Goal: Navigation & Orientation: Find specific page/section

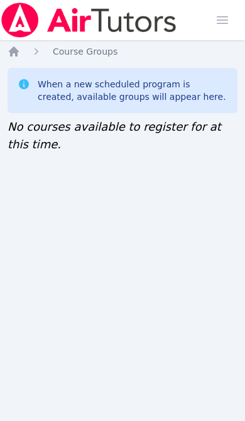
click at [18, 49] on icon "Breadcrumb" at bounding box center [14, 51] width 13 height 13
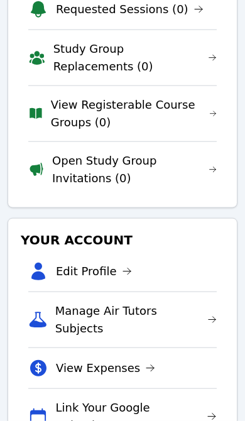
scroll to position [316, 0]
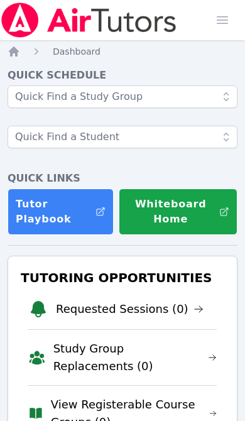
click at [216, 16] on span "button" at bounding box center [223, 20] width 28 height 28
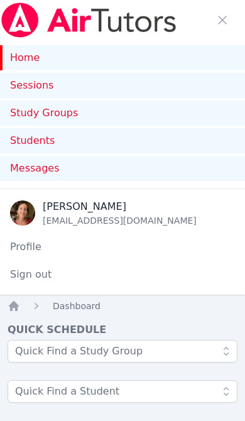
click at [138, 116] on link "Study Groups" at bounding box center [122, 113] width 245 height 25
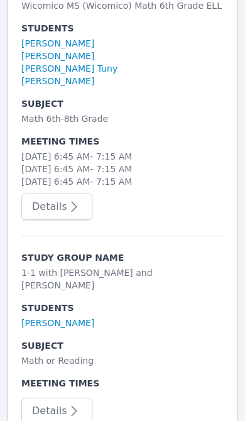
scroll to position [1416, 0]
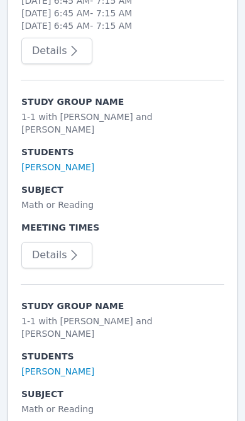
click at [84, 365] on link "Isabella Arauz-Benitez" at bounding box center [57, 371] width 73 height 13
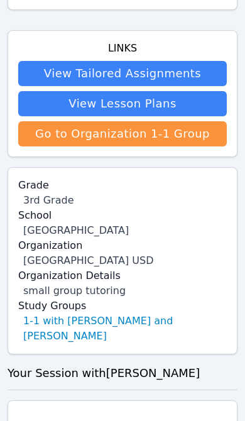
scroll to position [489, 0]
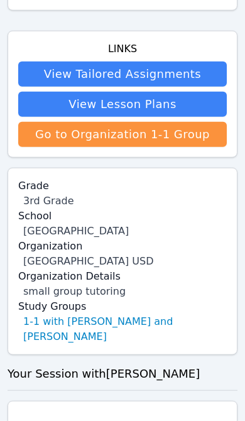
click at [187, 330] on link "1-1 with Isabella Arauz-Benitez and Elizabeth Hays" at bounding box center [125, 329] width 204 height 30
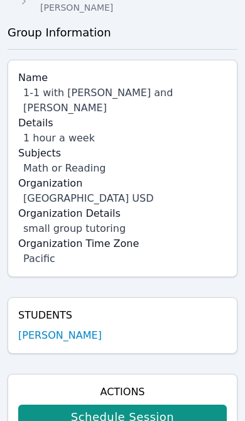
scroll to position [324, 0]
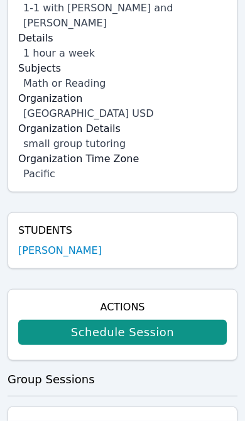
click at [94, 252] on link "Isabella Arauz-Benitez" at bounding box center [60, 250] width 84 height 15
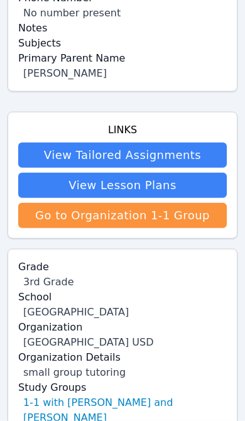
scroll to position [409, 0]
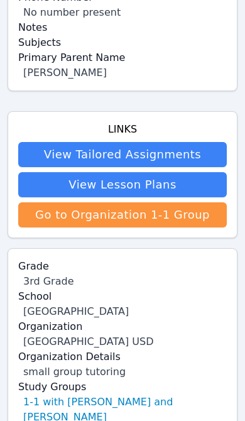
click at [196, 217] on link "Go to Organization 1-1 Group" at bounding box center [122, 214] width 209 height 25
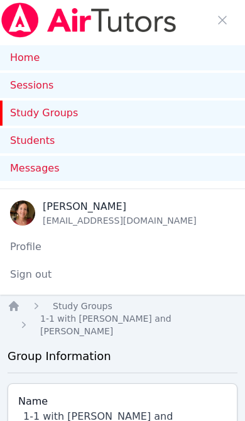
click at [27, 56] on link "Home" at bounding box center [122, 57] width 245 height 25
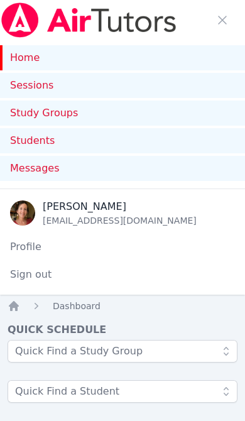
click at [38, 141] on link "Students" at bounding box center [122, 140] width 245 height 25
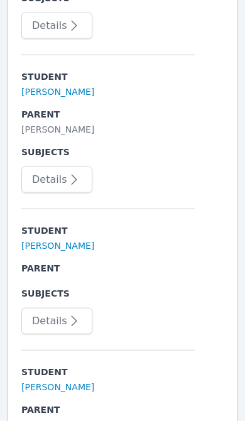
scroll to position [3510, 0]
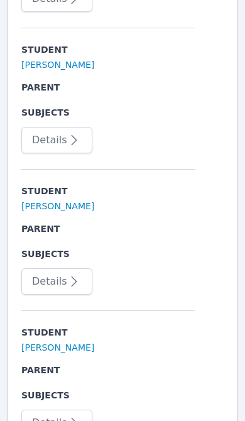
click at [59, 416] on button "Details" at bounding box center [56, 423] width 71 height 26
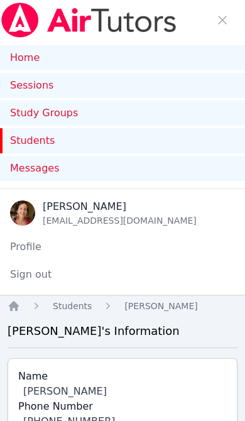
click at [125, 138] on link "Students" at bounding box center [122, 140] width 245 height 25
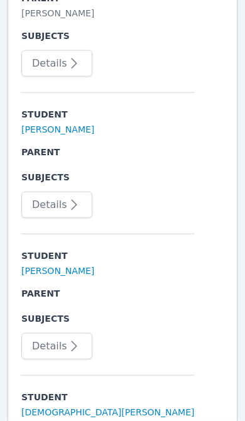
scroll to position [2741, 0]
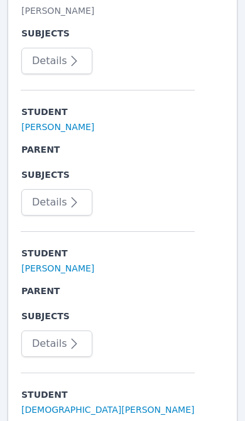
click at [67, 207] on icon "button" at bounding box center [74, 202] width 15 height 15
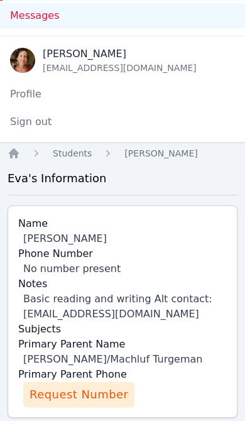
scroll to position [168, 0]
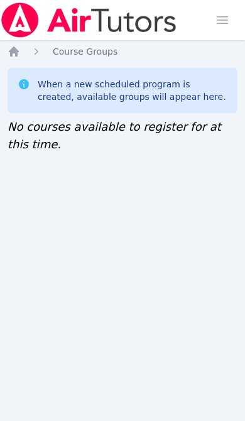
click at [226, 13] on span "button" at bounding box center [223, 20] width 28 height 28
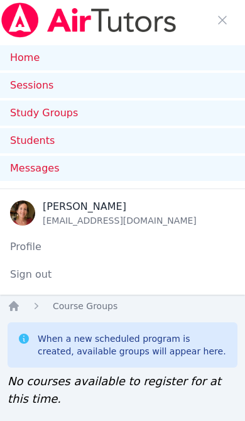
click at [70, 148] on link "Students" at bounding box center [122, 140] width 245 height 25
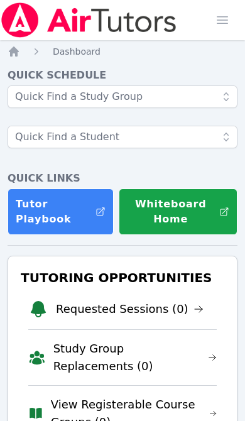
click at [224, 21] on span "button" at bounding box center [223, 20] width 28 height 28
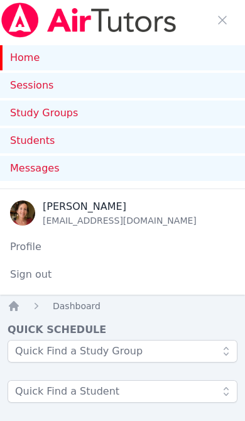
click at [140, 143] on link "Students" at bounding box center [122, 140] width 245 height 25
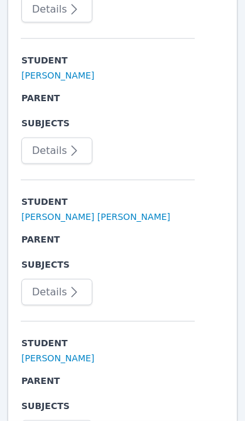
scroll to position [3510, 0]
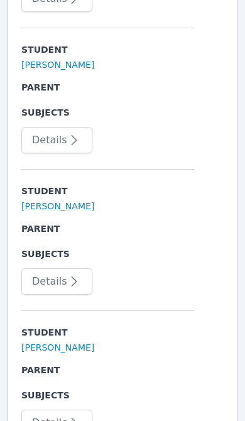
click at [61, 420] on button "Details" at bounding box center [56, 423] width 71 height 26
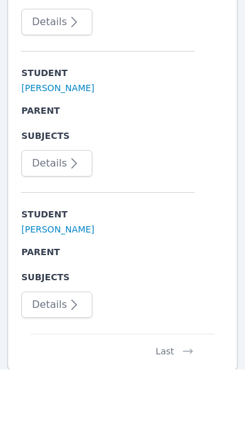
scroll to position [3577, 0]
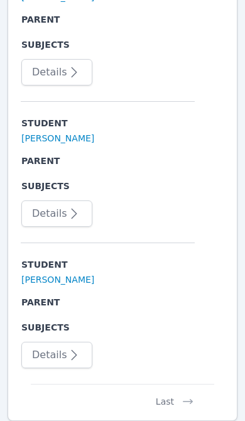
click at [174, 396] on button "Last" at bounding box center [175, 396] width 58 height 24
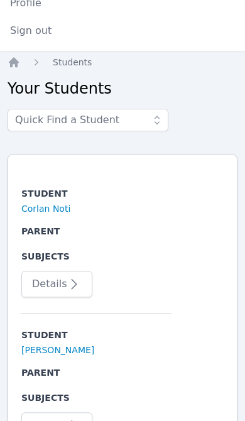
scroll to position [242, 0]
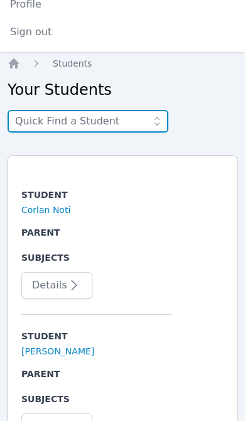
click at [139, 121] on input "text" at bounding box center [88, 121] width 161 height 23
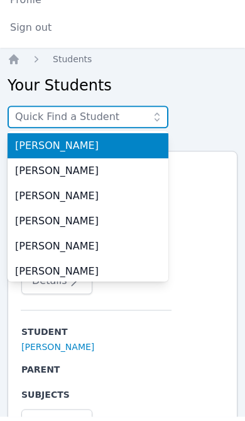
click at [121, 115] on input "text" at bounding box center [88, 121] width 161 height 23
type input "Her"
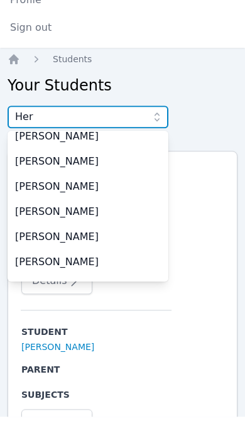
scroll to position [247, 0]
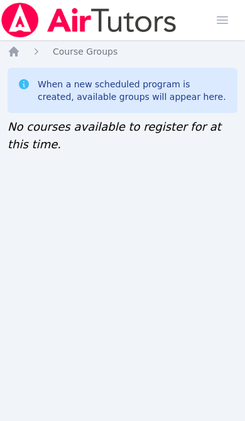
click at [17, 49] on icon "Breadcrumb" at bounding box center [14, 51] width 13 height 13
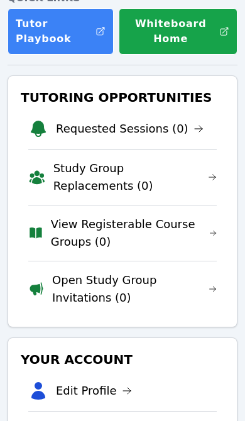
scroll to position [181, 0]
